Goal: Register for event/course

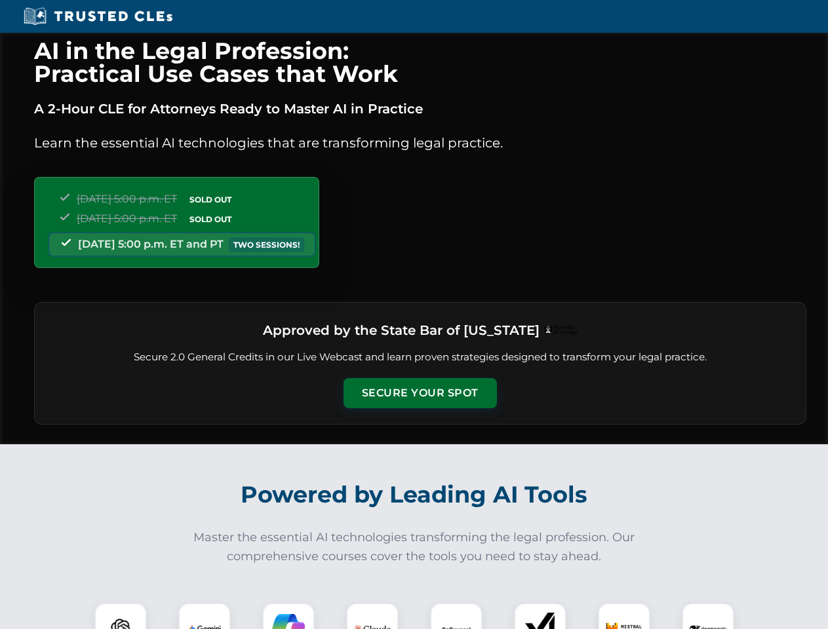
click at [420, 393] on button "Secure Your Spot" at bounding box center [420, 393] width 153 height 30
click at [121, 616] on img at bounding box center [121, 629] width 38 height 38
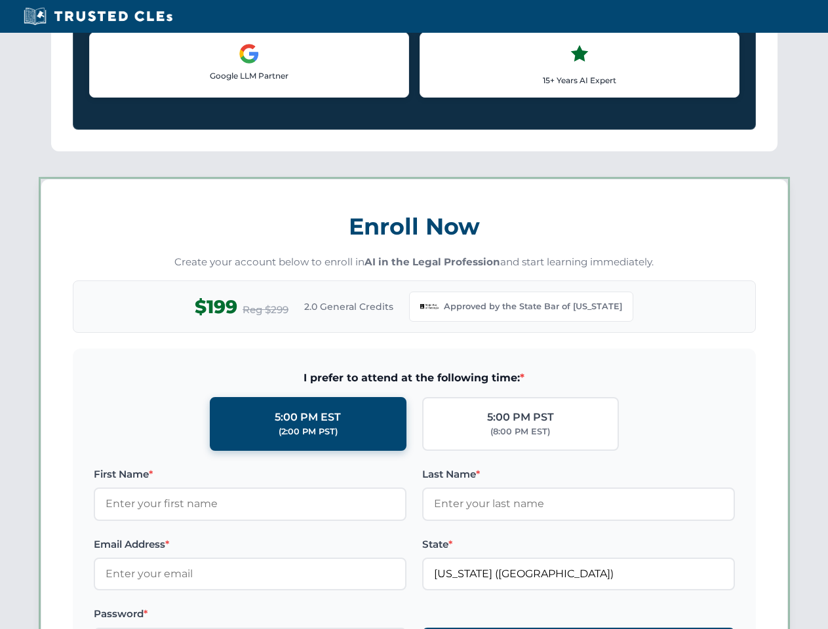
click at [288, 616] on label "Password *" at bounding box center [250, 614] width 313 height 16
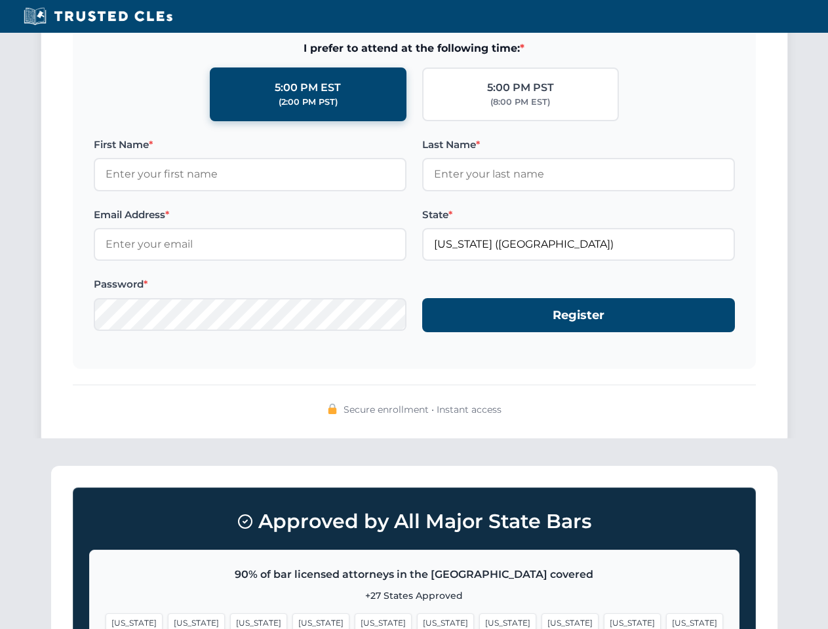
click at [604, 616] on span "[US_STATE]" at bounding box center [632, 623] width 57 height 19
